Goal: Navigation & Orientation: Find specific page/section

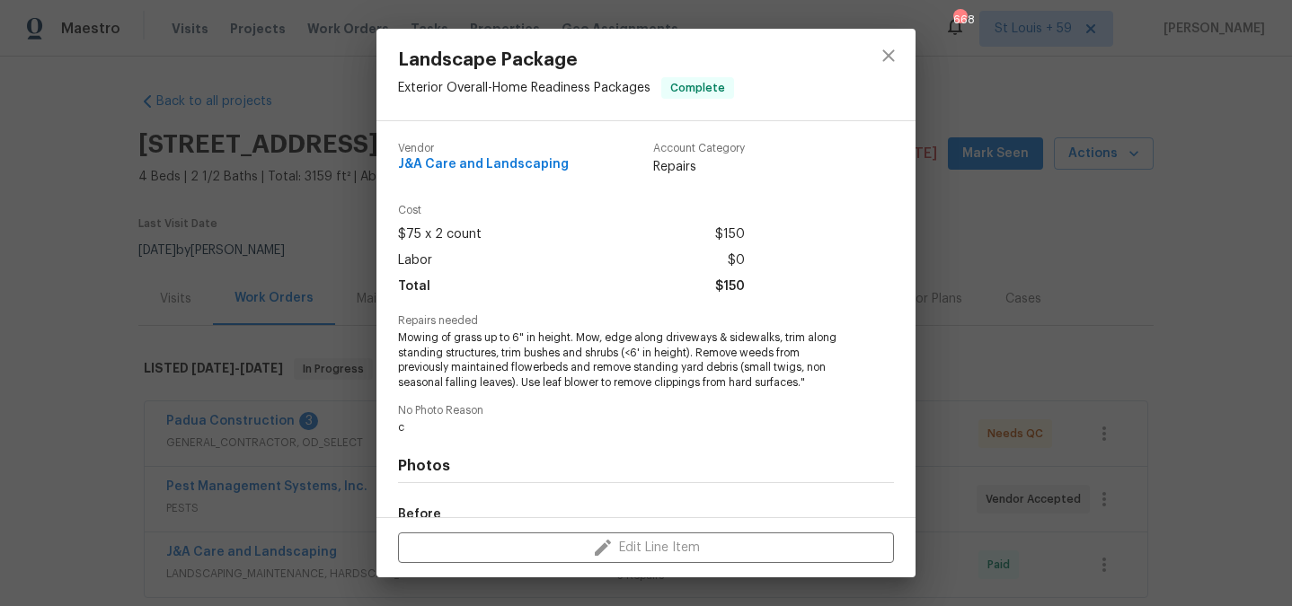
scroll to position [221, 0]
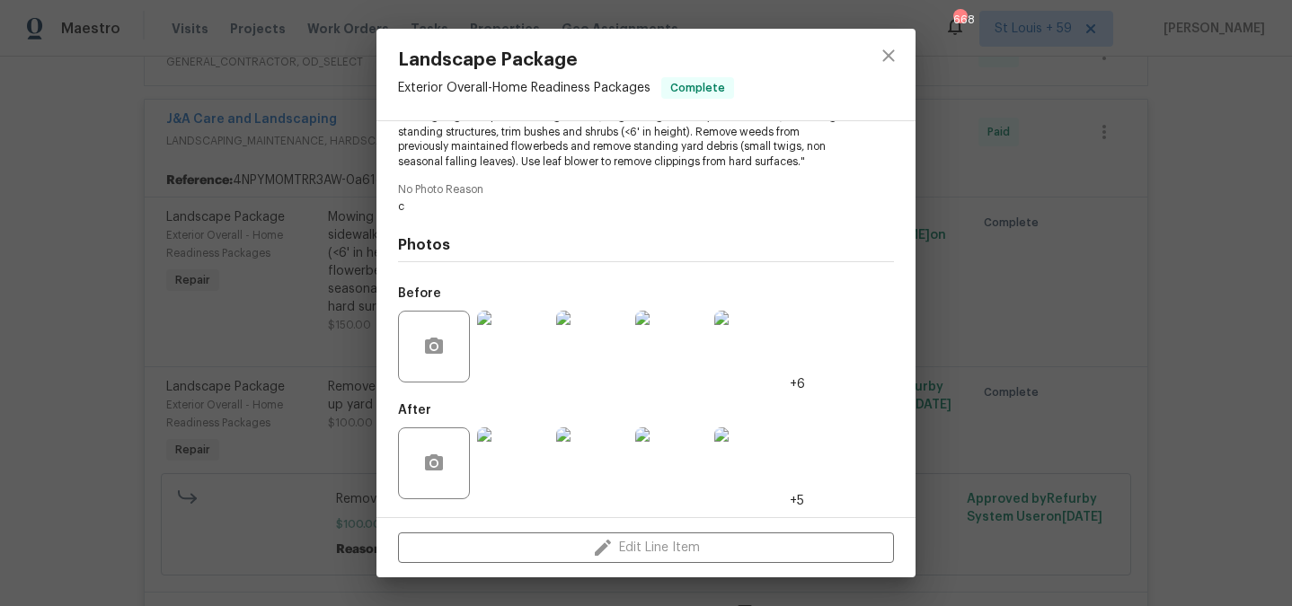
click at [539, 442] on img at bounding box center [513, 464] width 72 height 72
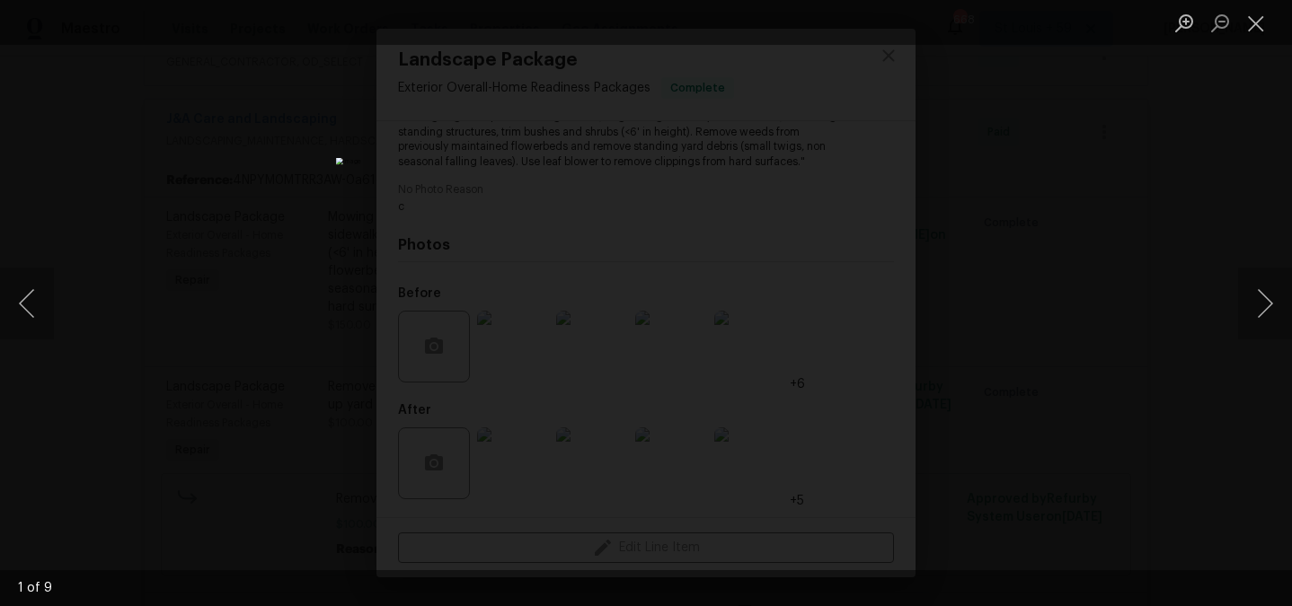
click at [1100, 485] on div "Lightbox" at bounding box center [646, 303] width 1292 height 606
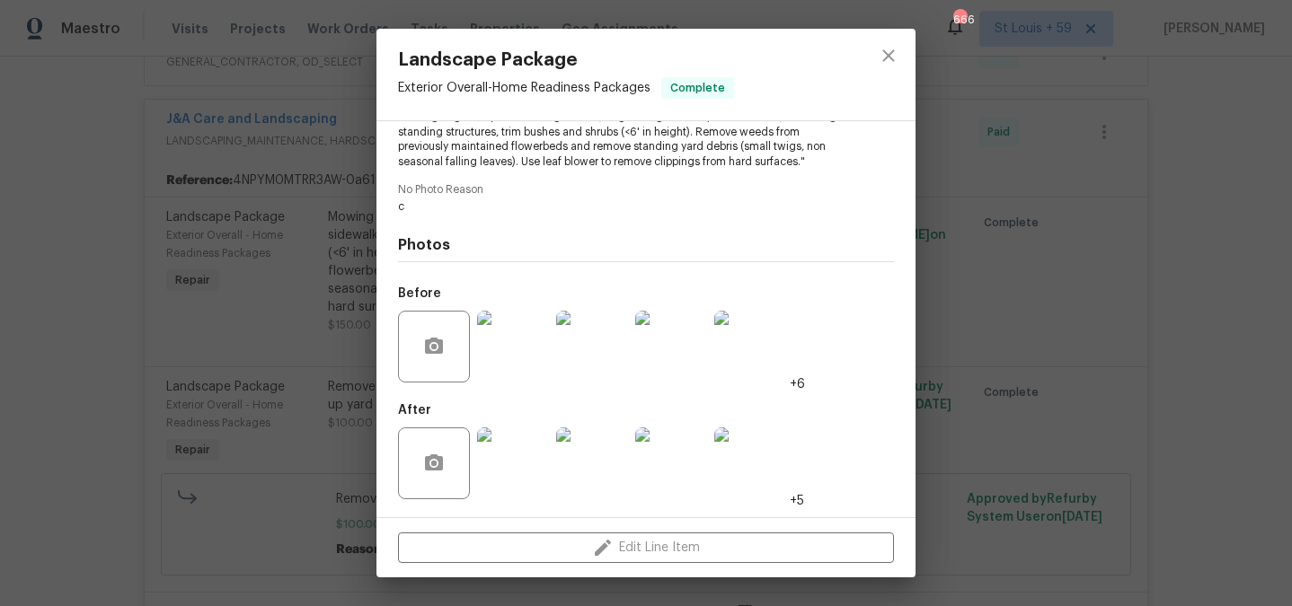
click at [516, 341] on img at bounding box center [513, 347] width 72 height 72
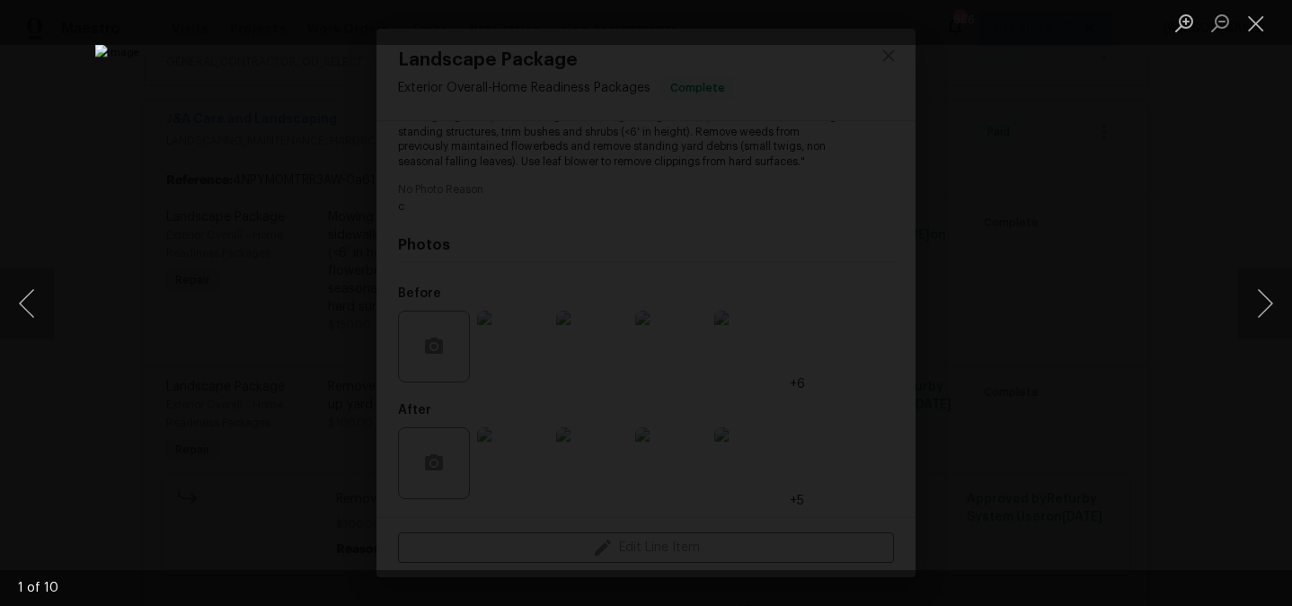
click at [1104, 393] on div "Lightbox" at bounding box center [646, 303] width 1292 height 606
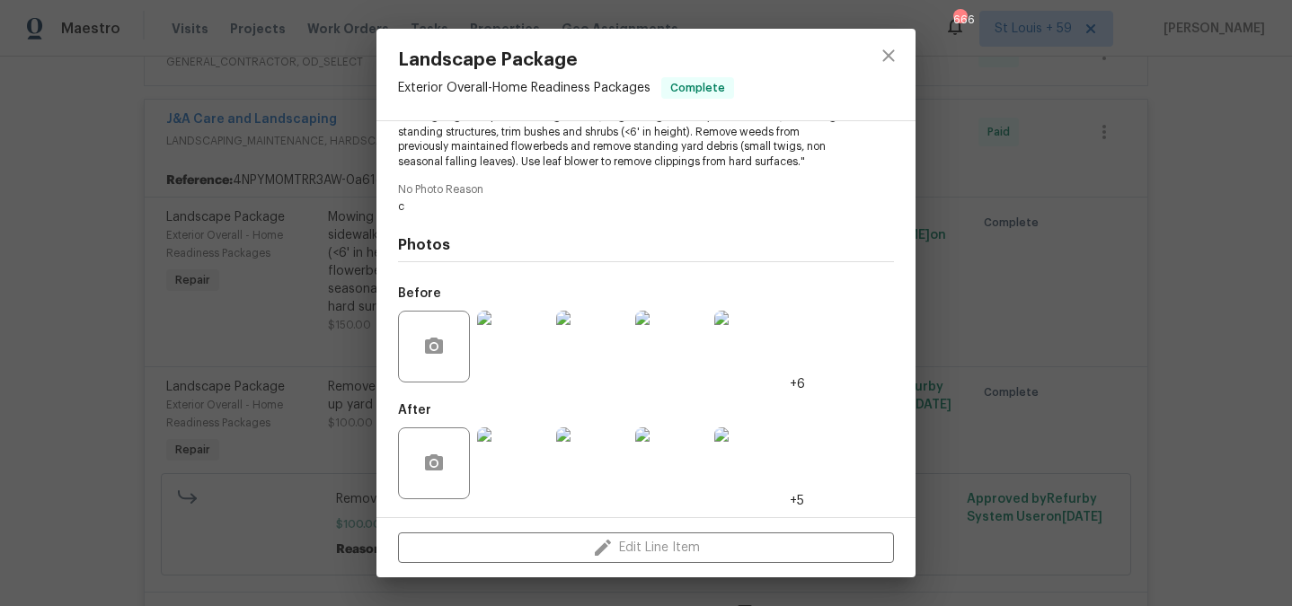
click at [533, 446] on img at bounding box center [513, 464] width 72 height 72
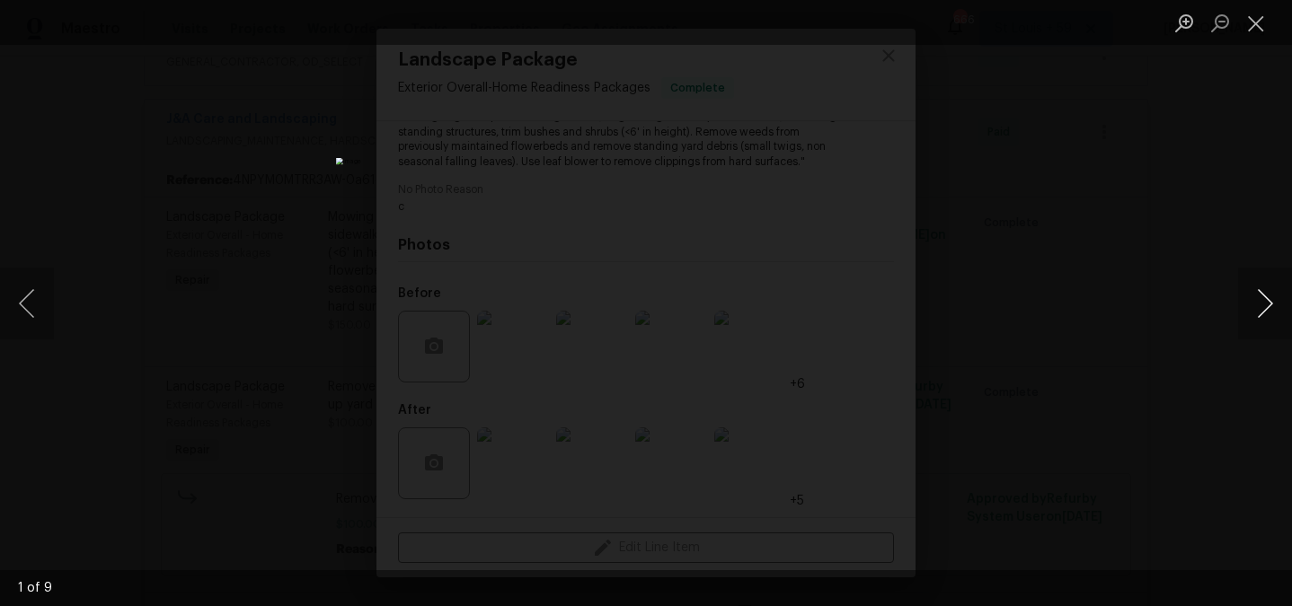
click at [1259, 315] on button "Next image" at bounding box center [1265, 304] width 54 height 72
click at [1002, 336] on div "Lightbox" at bounding box center [646, 303] width 1292 height 606
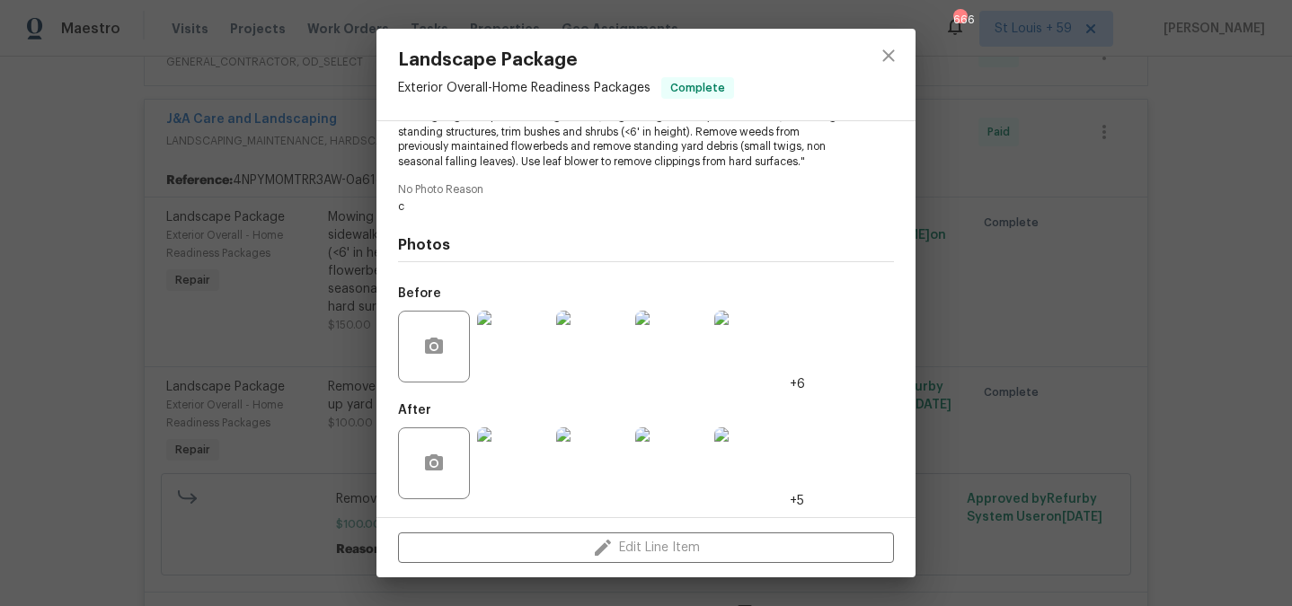
click at [521, 334] on img at bounding box center [513, 347] width 72 height 72
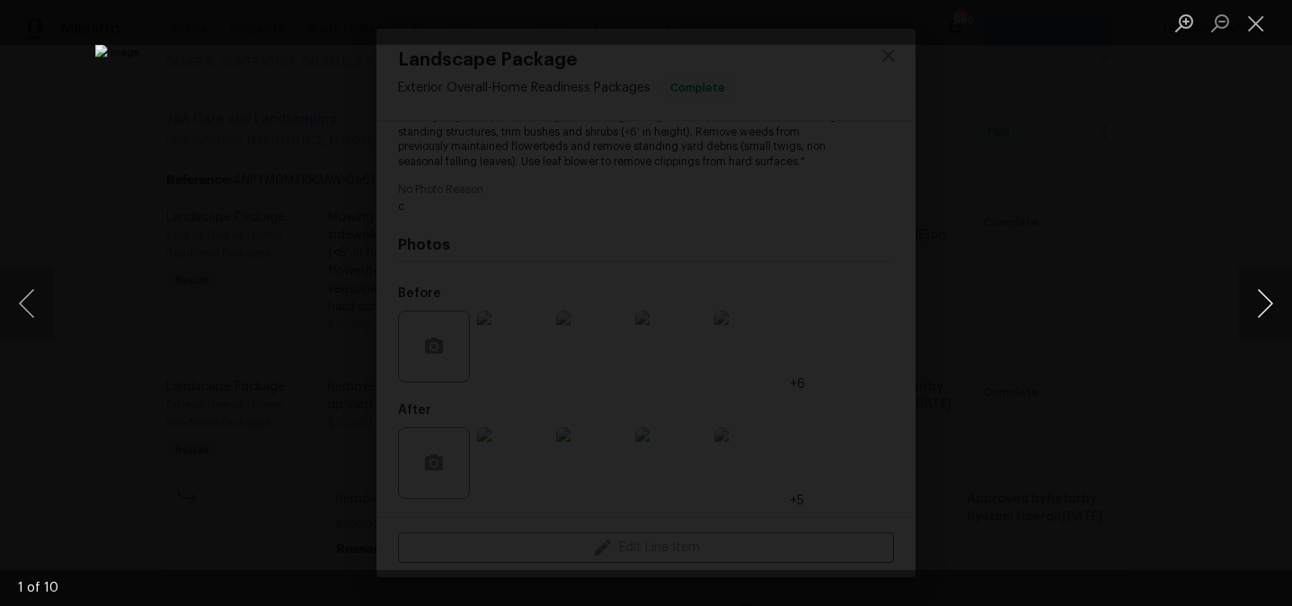
click at [1278, 296] on button "Next image" at bounding box center [1265, 304] width 54 height 72
click at [1248, 312] on button "Next image" at bounding box center [1265, 304] width 54 height 72
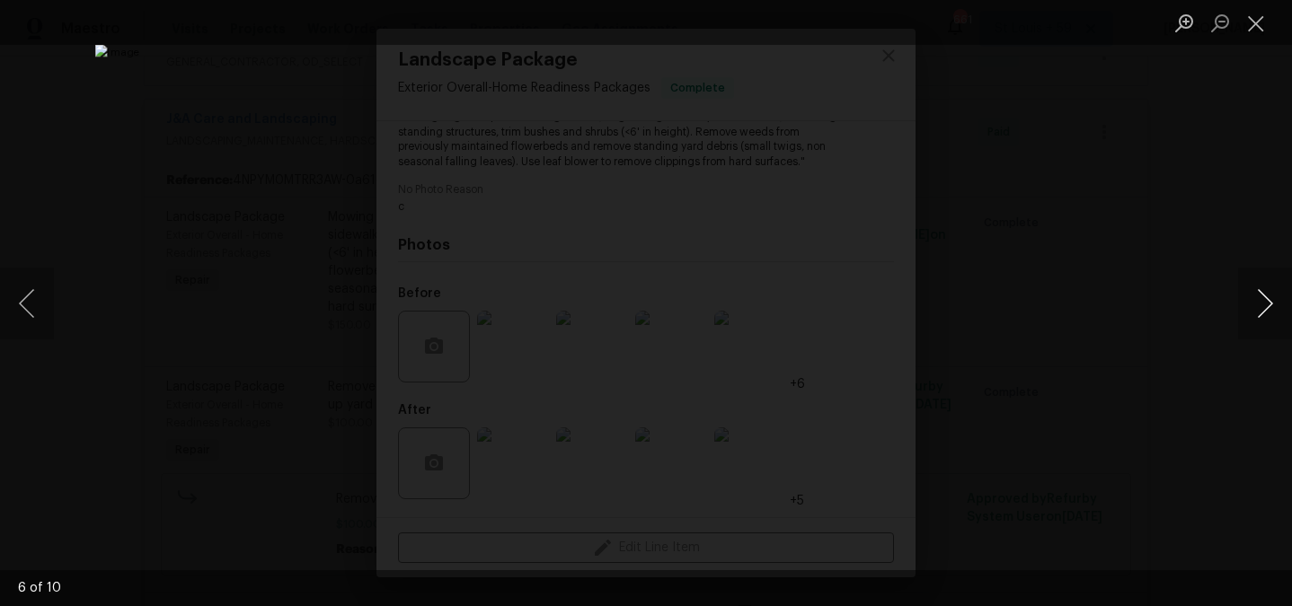
click at [1248, 312] on button "Next image" at bounding box center [1265, 304] width 54 height 72
click at [1198, 321] on div "Lightbox" at bounding box center [646, 303] width 1292 height 606
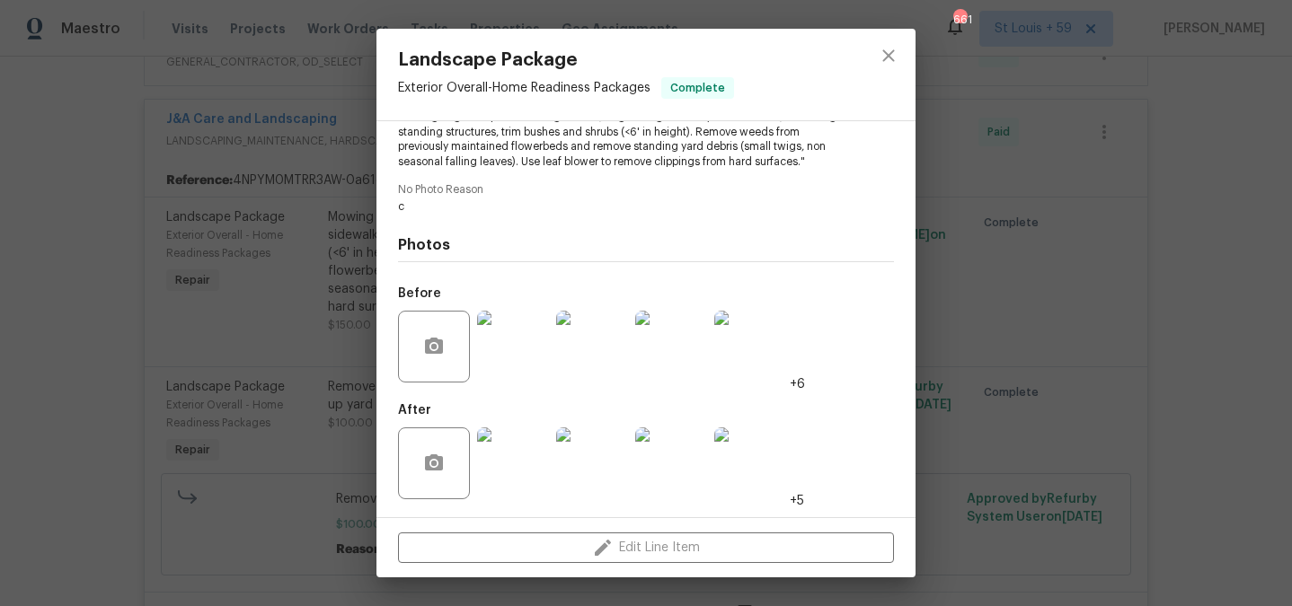
click at [519, 462] on img at bounding box center [513, 464] width 72 height 72
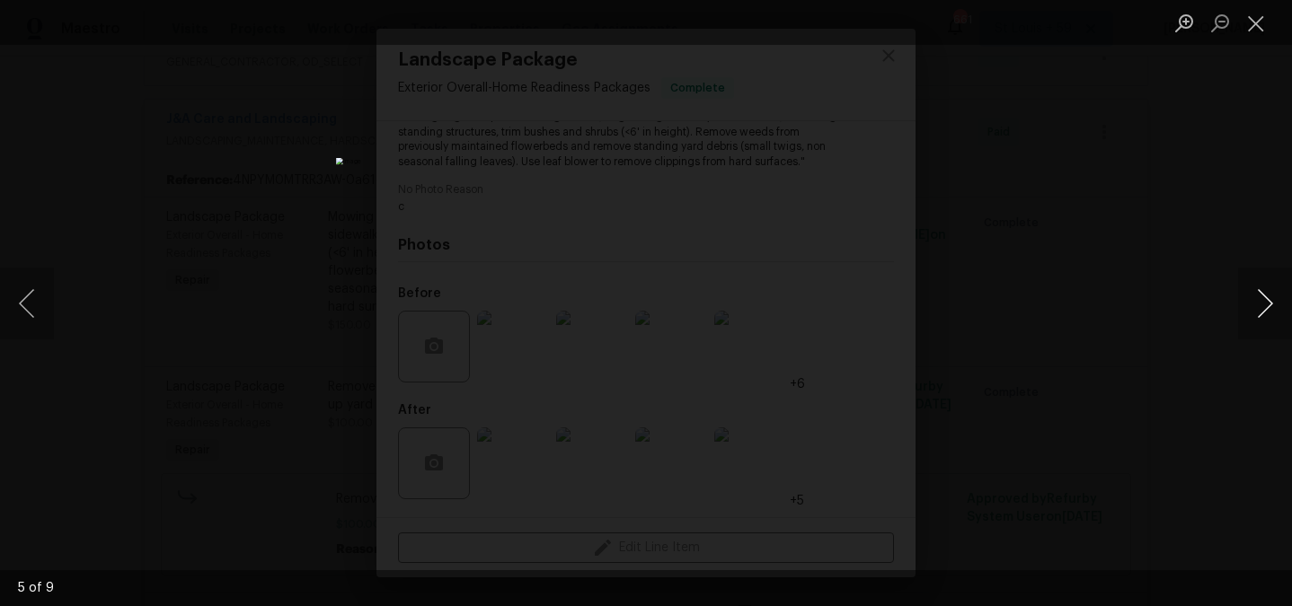
click at [1263, 310] on button "Next image" at bounding box center [1265, 304] width 54 height 72
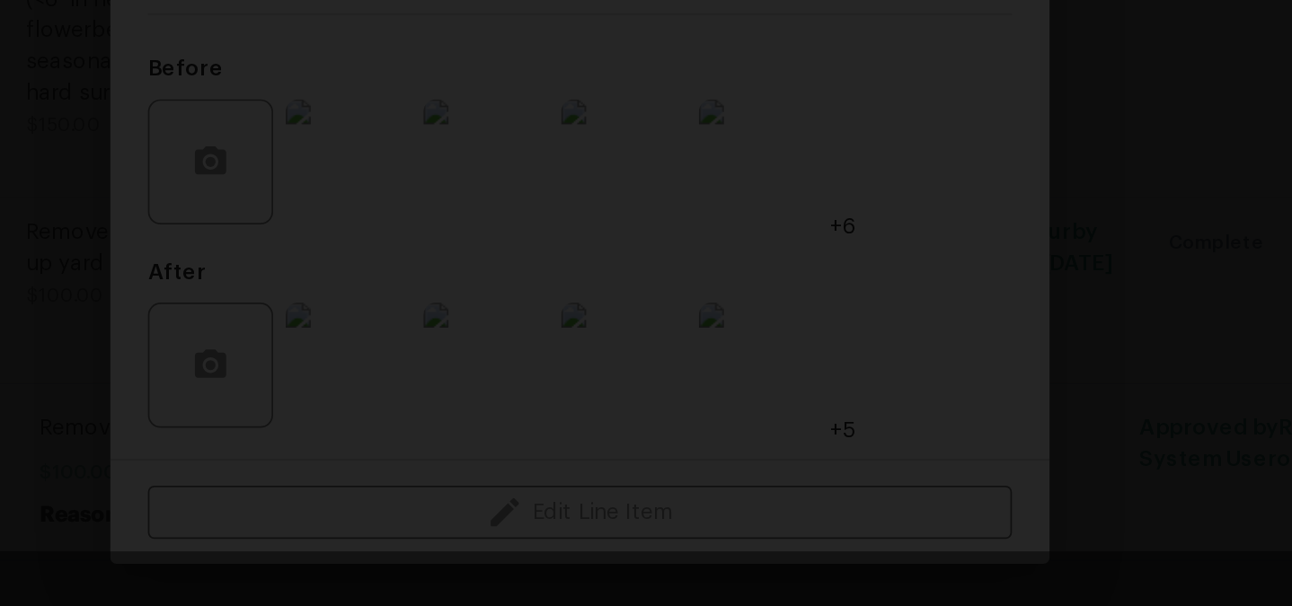
scroll to position [0, 0]
click at [957, 380] on div "Lightbox" at bounding box center [646, 303] width 1292 height 606
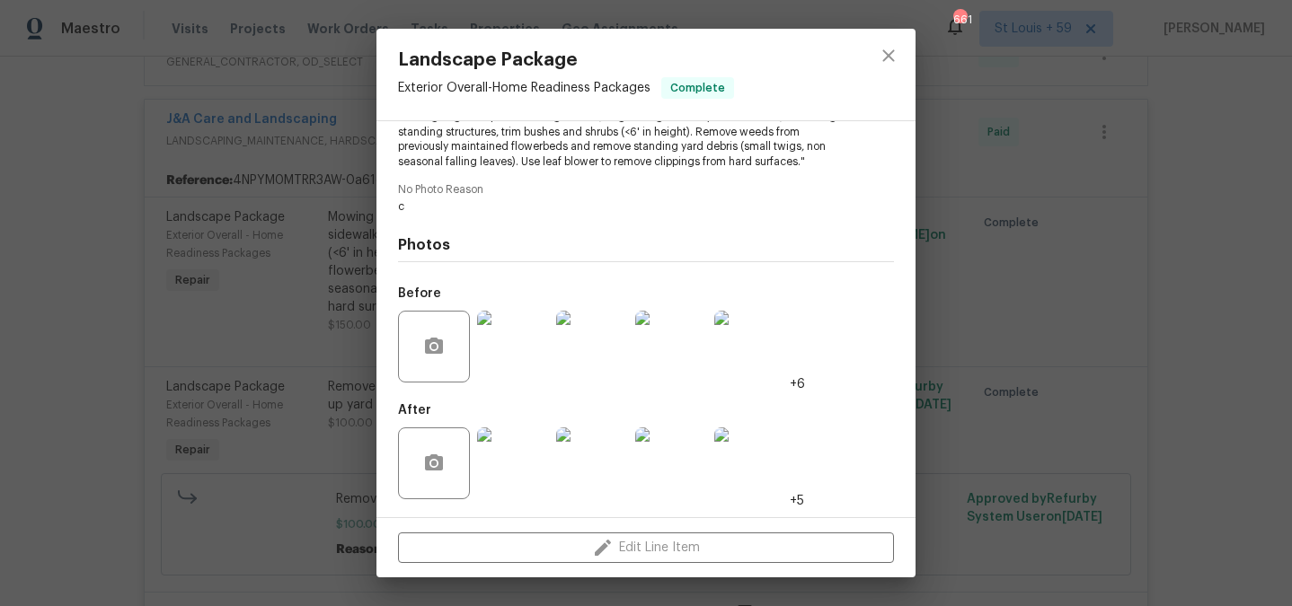
click at [762, 461] on img at bounding box center [750, 464] width 72 height 72
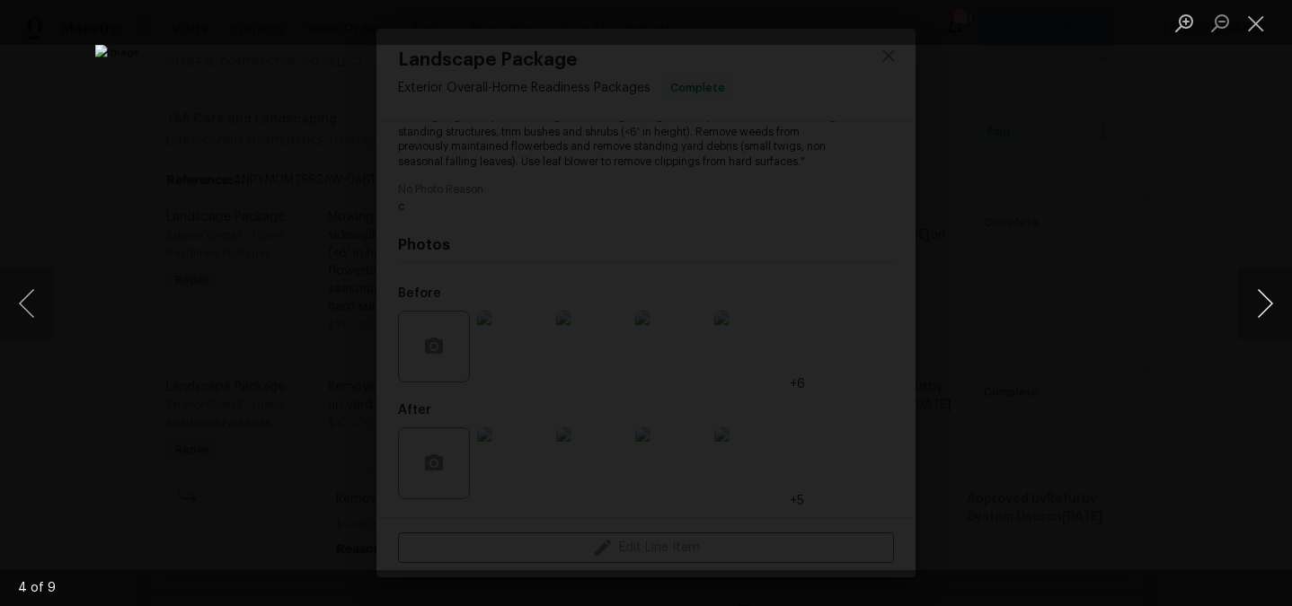
click at [1252, 308] on button "Next image" at bounding box center [1265, 304] width 54 height 72
